Goal: Information Seeking & Learning: Learn about a topic

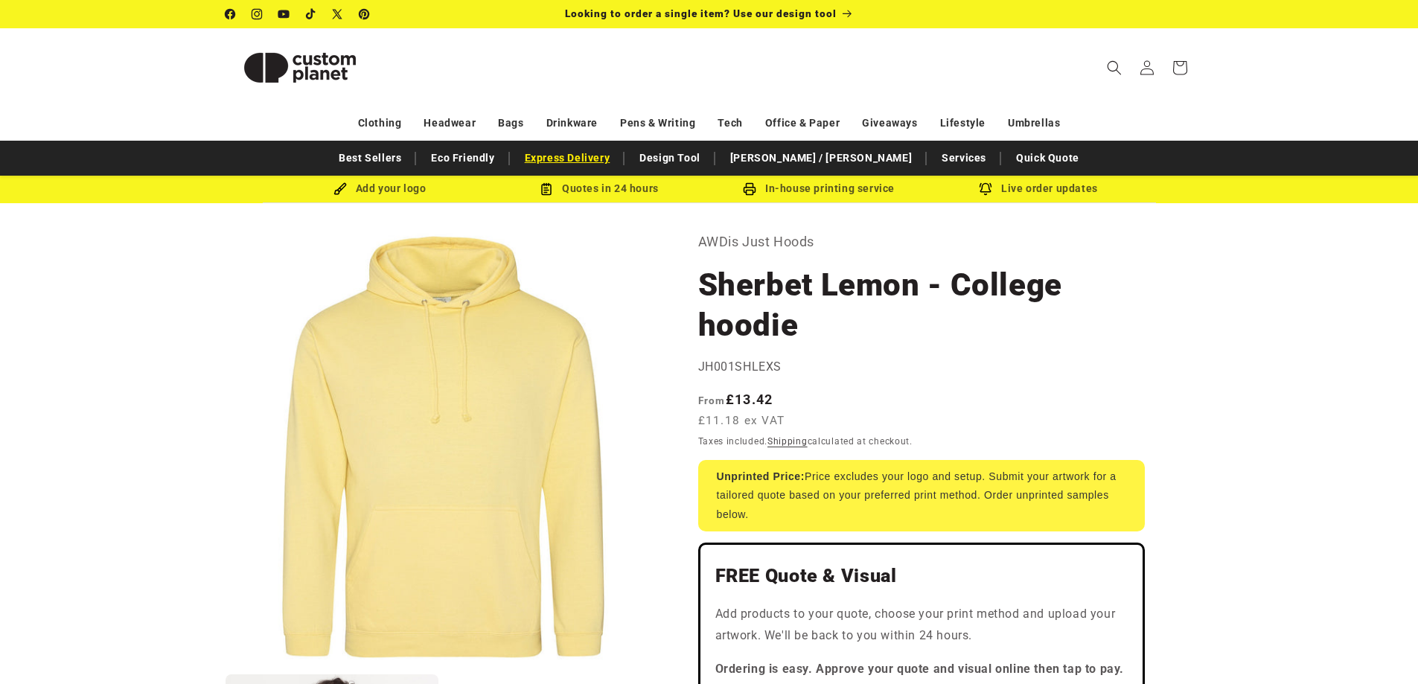
click at [618, 164] on link "Express Delivery" at bounding box center [567, 158] width 100 height 26
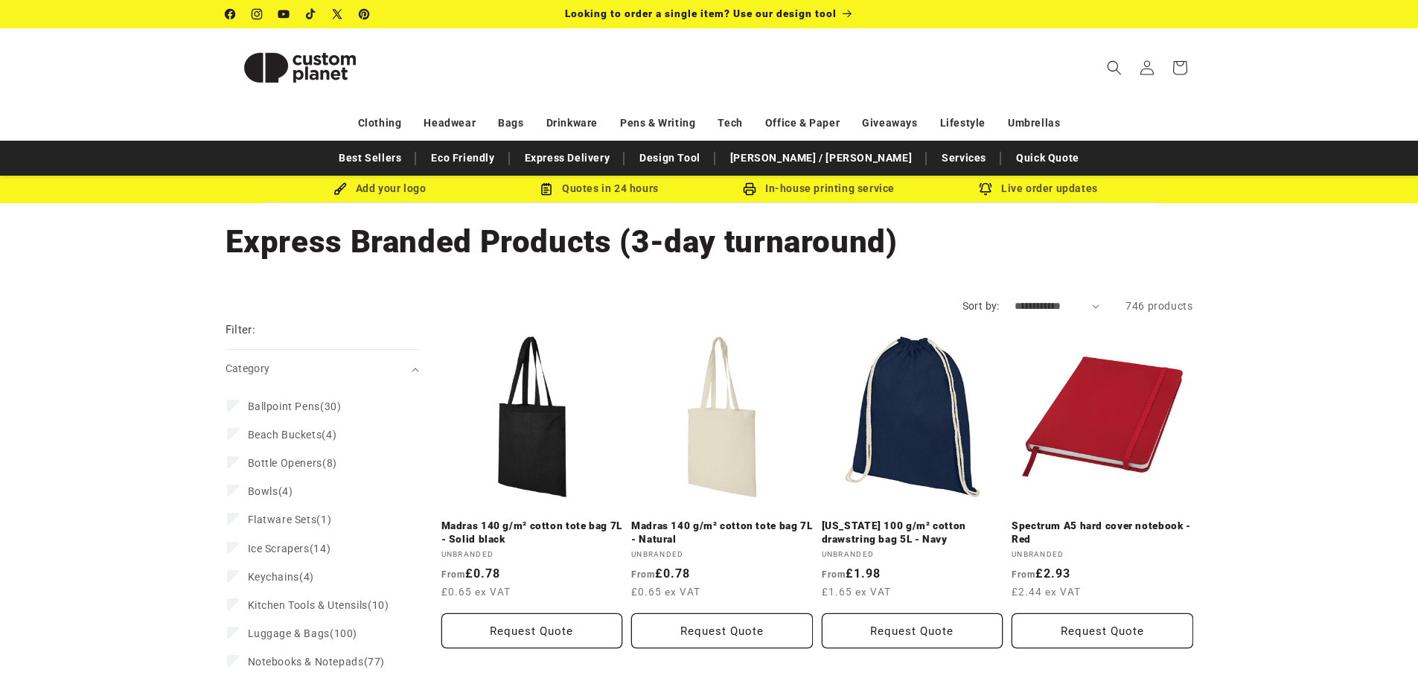
click at [708, 157] on link "Design Tool" at bounding box center [670, 158] width 76 height 26
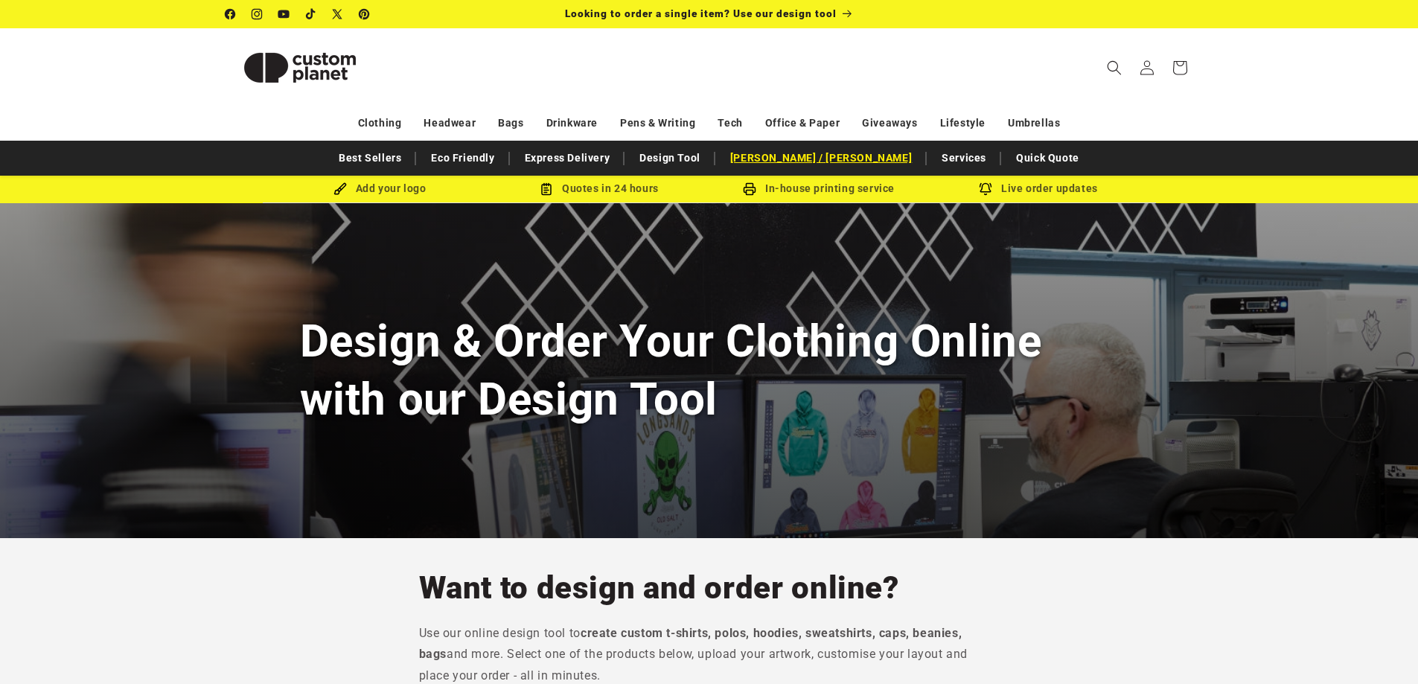
click at [803, 162] on link "[PERSON_NAME] / [PERSON_NAME]" at bounding box center [821, 158] width 196 height 26
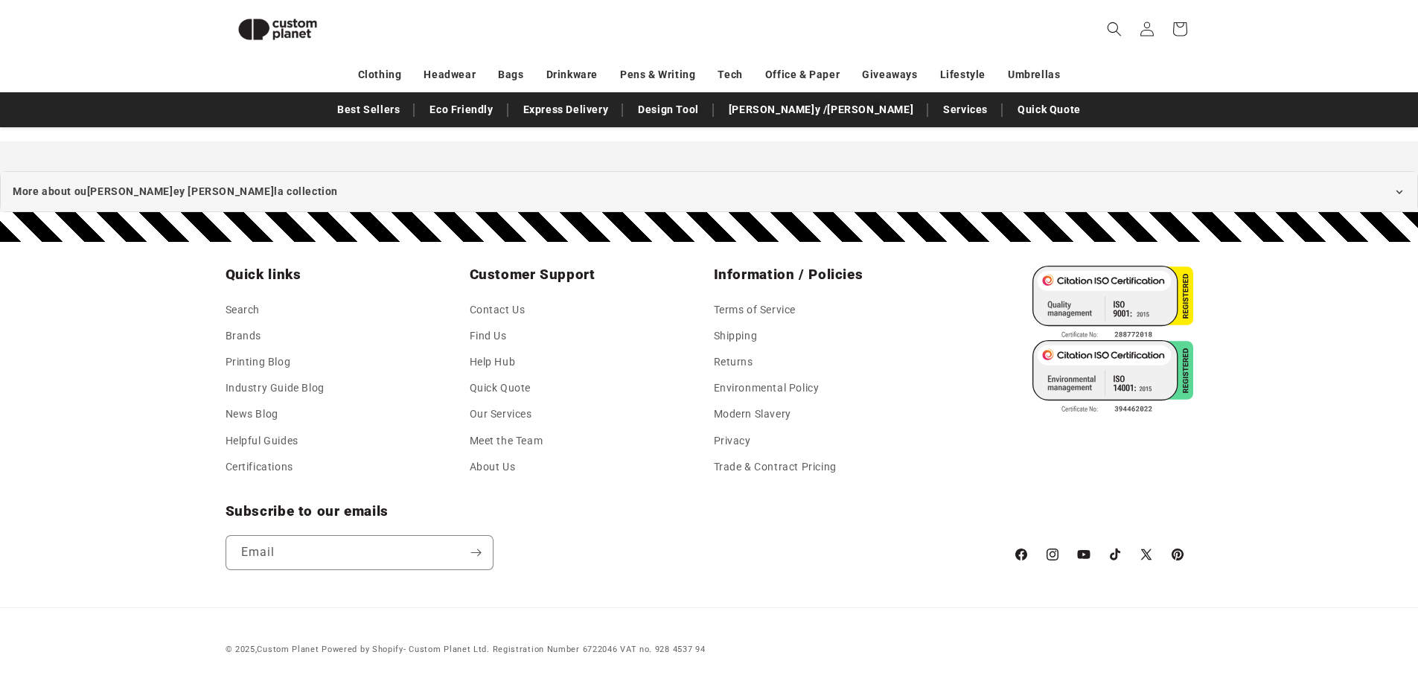
scroll to position [1316, 0]
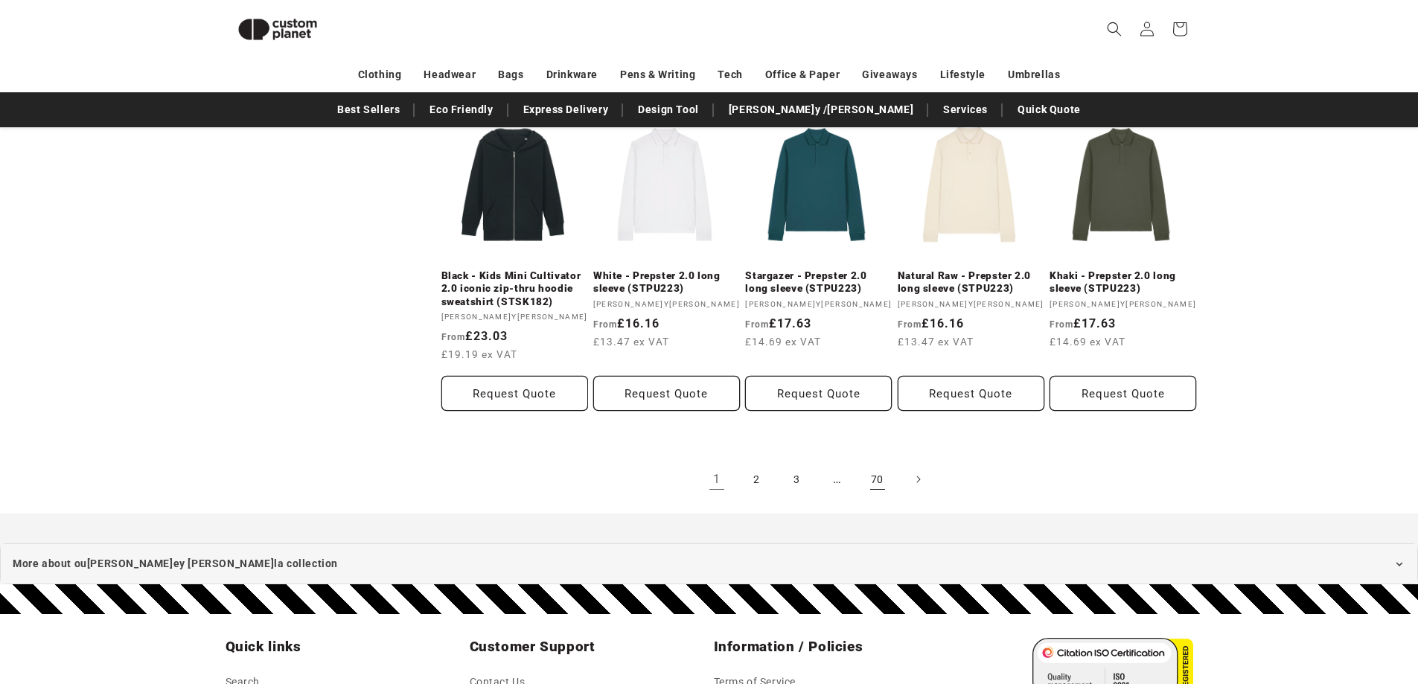
click at [870, 482] on link "70" at bounding box center [877, 479] width 33 height 33
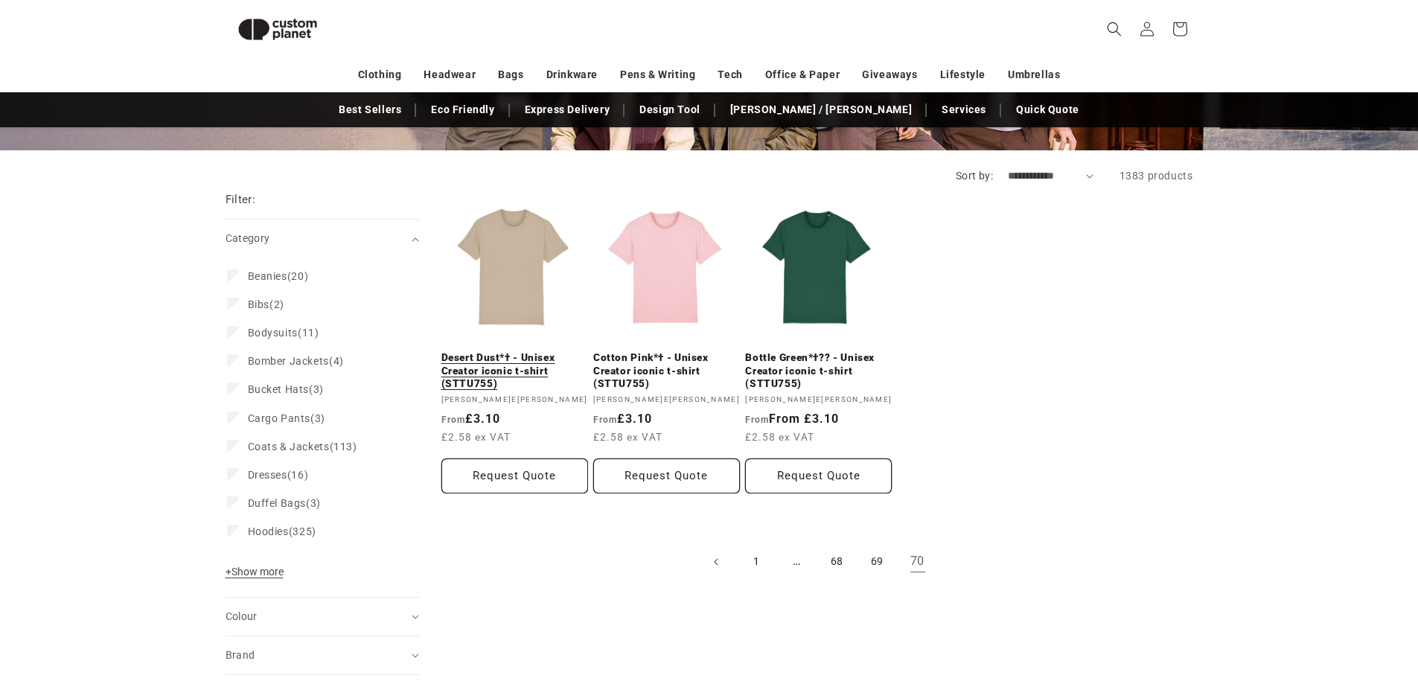
click at [521, 351] on link "Desert Dust*† - Unisex Creator iconic t-shirt (STTU755)" at bounding box center [514, 370] width 147 height 39
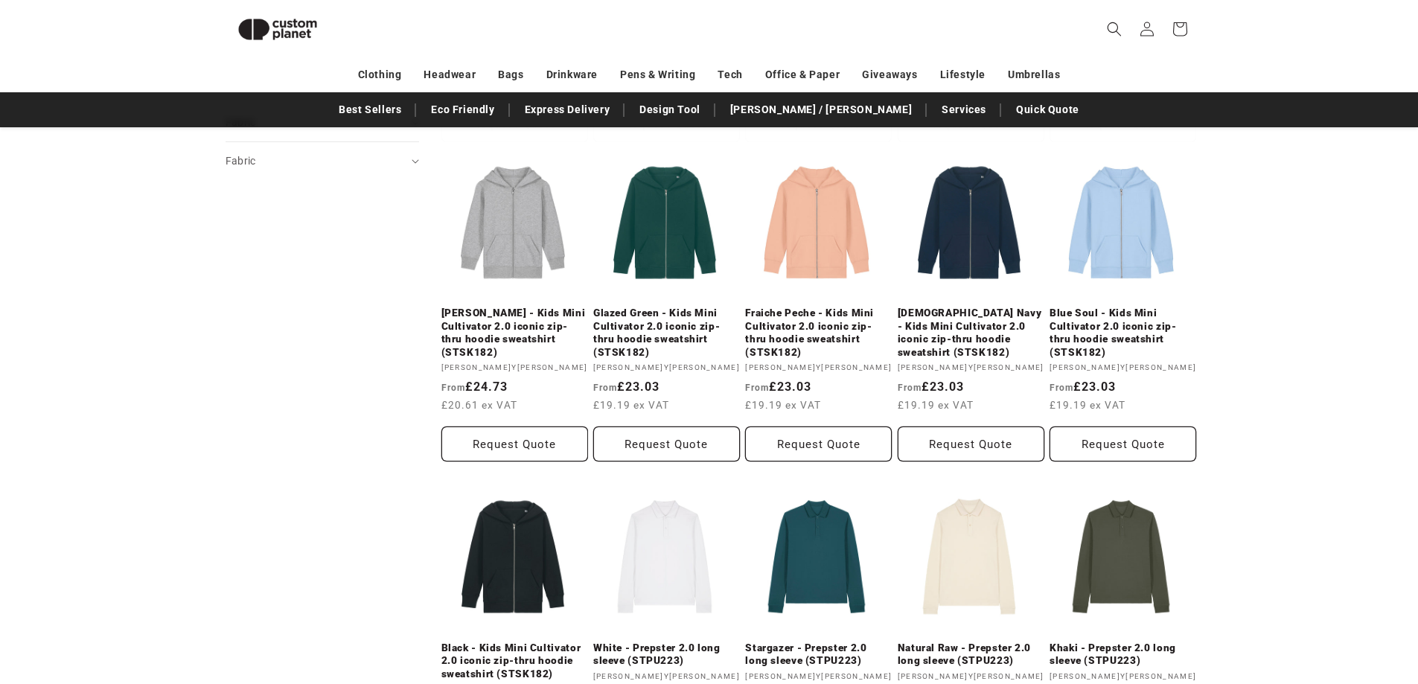
scroll to position [1316, 0]
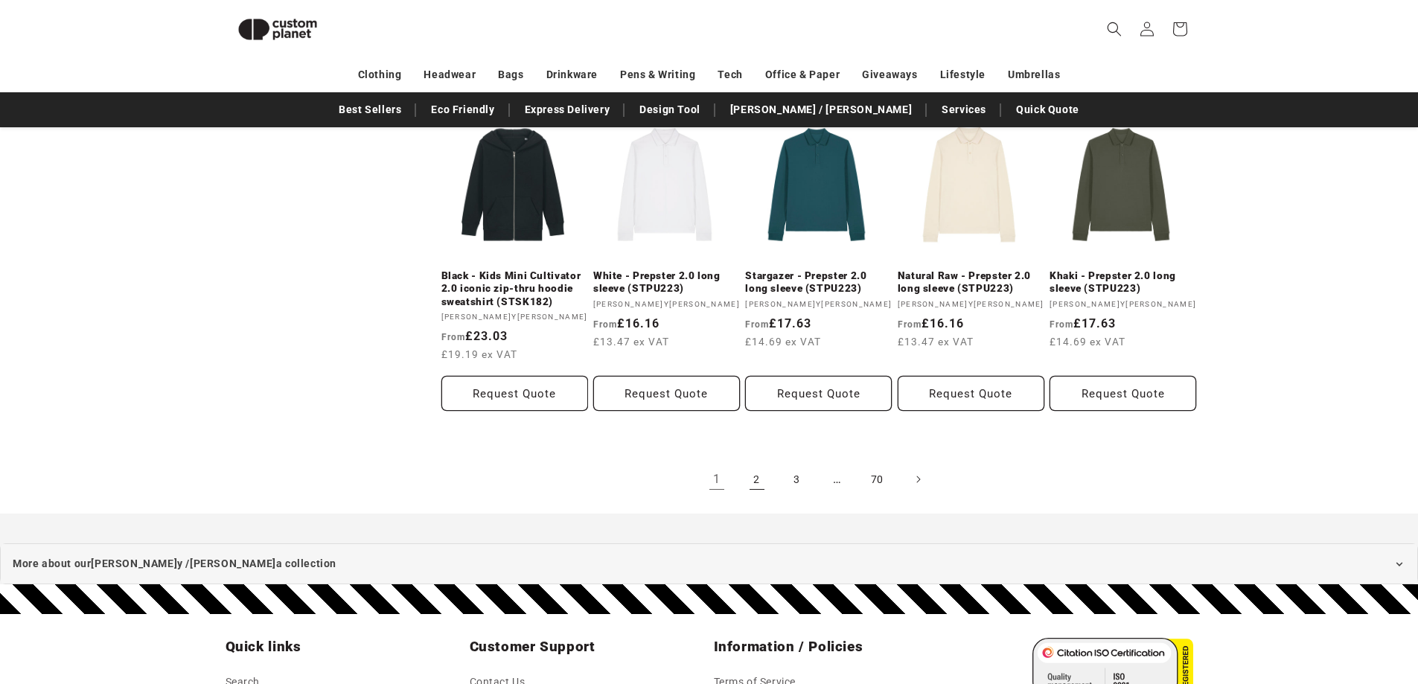
click at [750, 479] on link "2" at bounding box center [757, 479] width 33 height 33
